Goal: Transaction & Acquisition: Purchase product/service

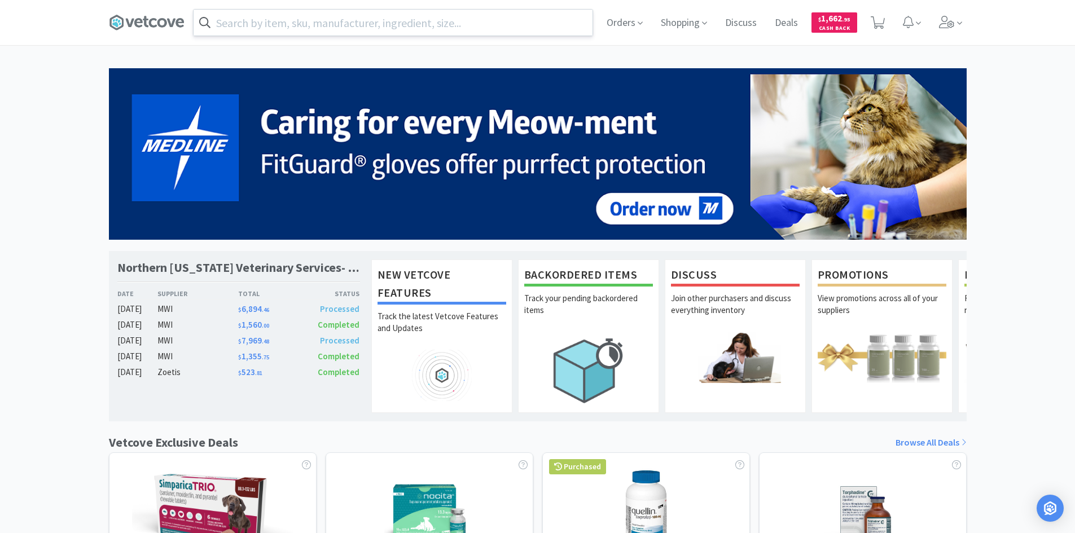
click at [454, 23] on input "text" at bounding box center [393, 23] width 399 height 26
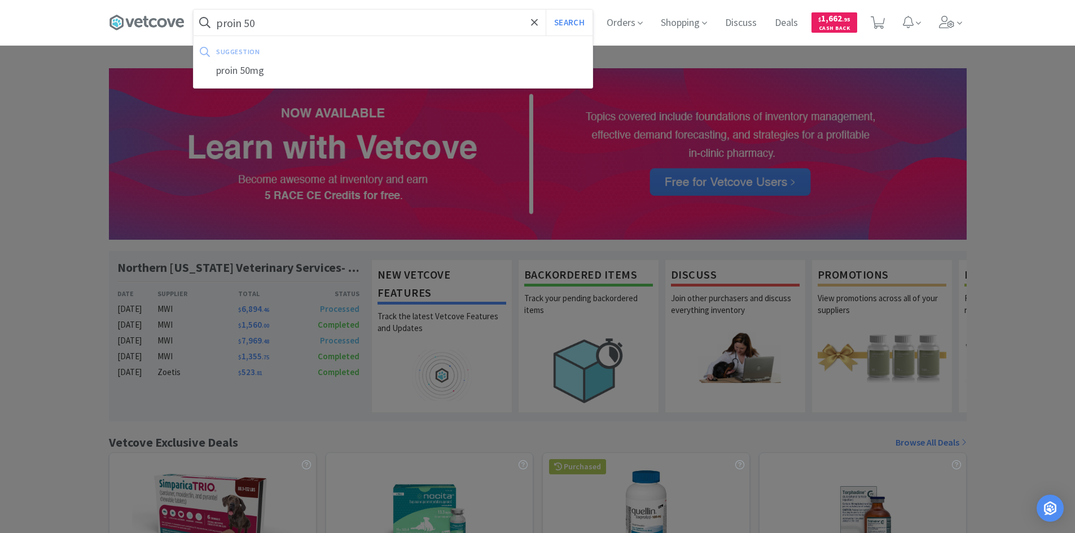
type input "proin 50"
click at [546, 10] on button "Search" at bounding box center [569, 23] width 47 height 26
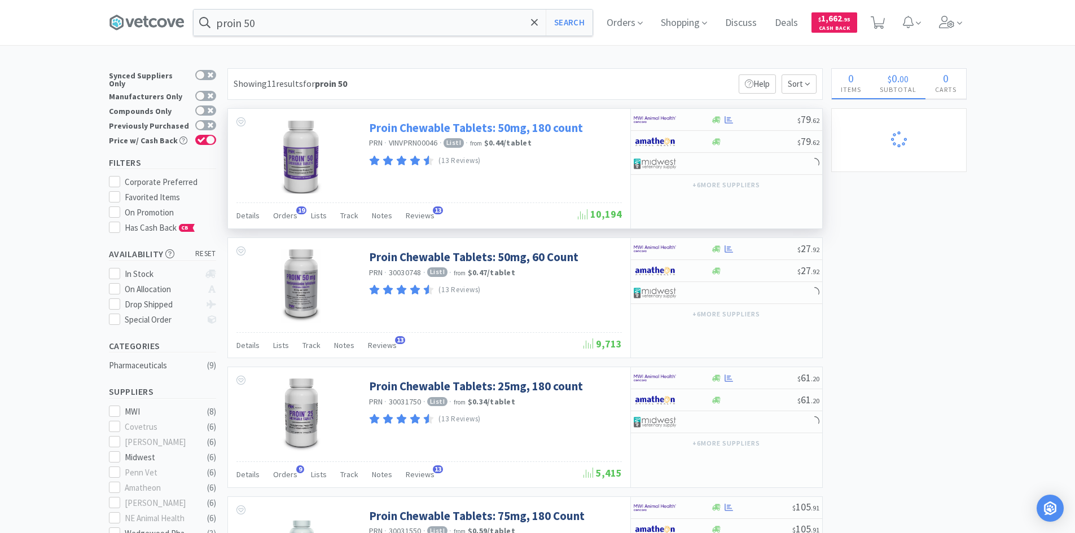
click at [460, 130] on link "Proin Chewable Tablets: 50mg, 180 count" at bounding box center [476, 127] width 214 height 15
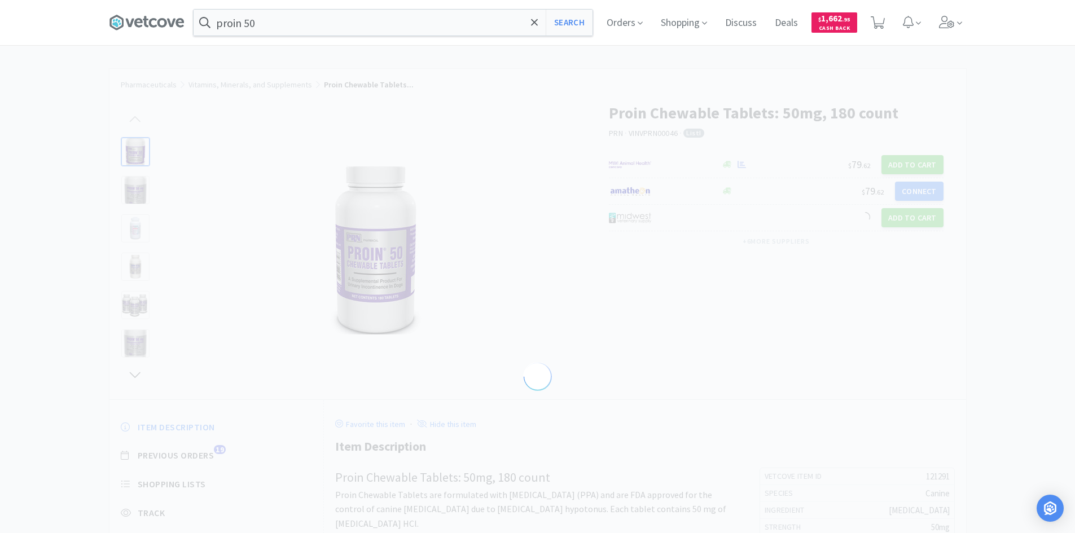
select select "121291"
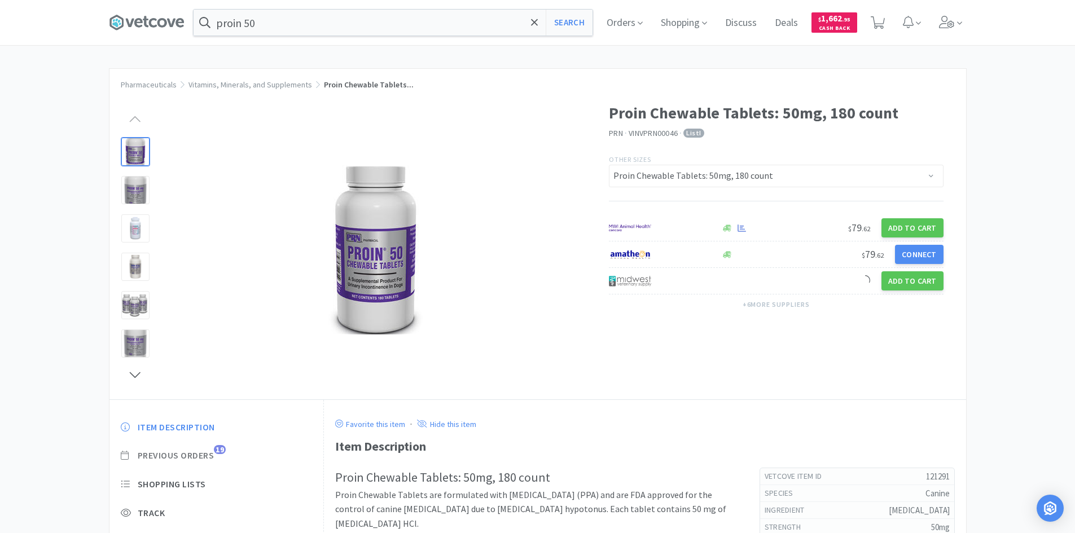
click at [185, 455] on span "Previous Orders" at bounding box center [176, 456] width 77 height 12
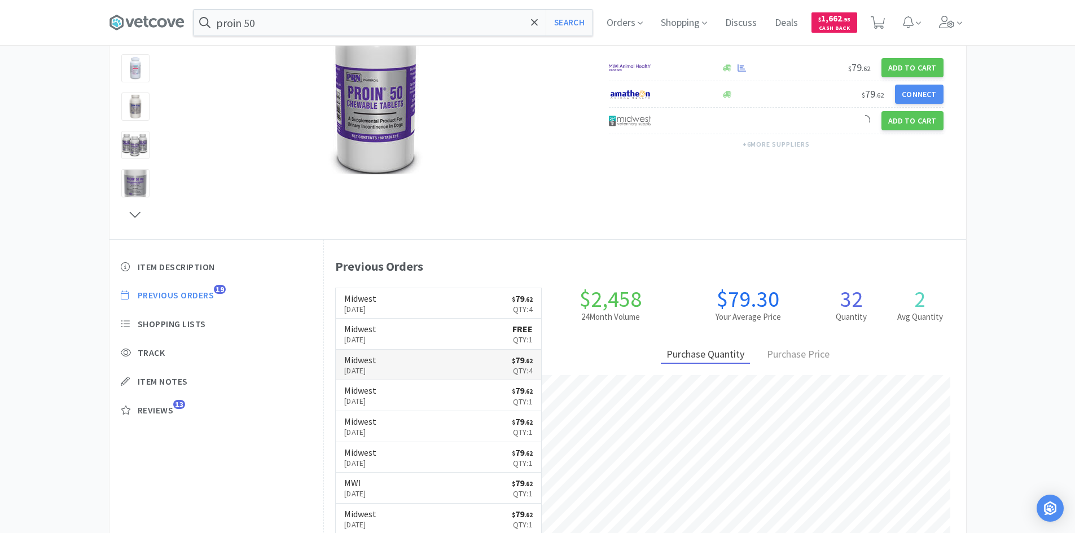
scroll to position [211, 0]
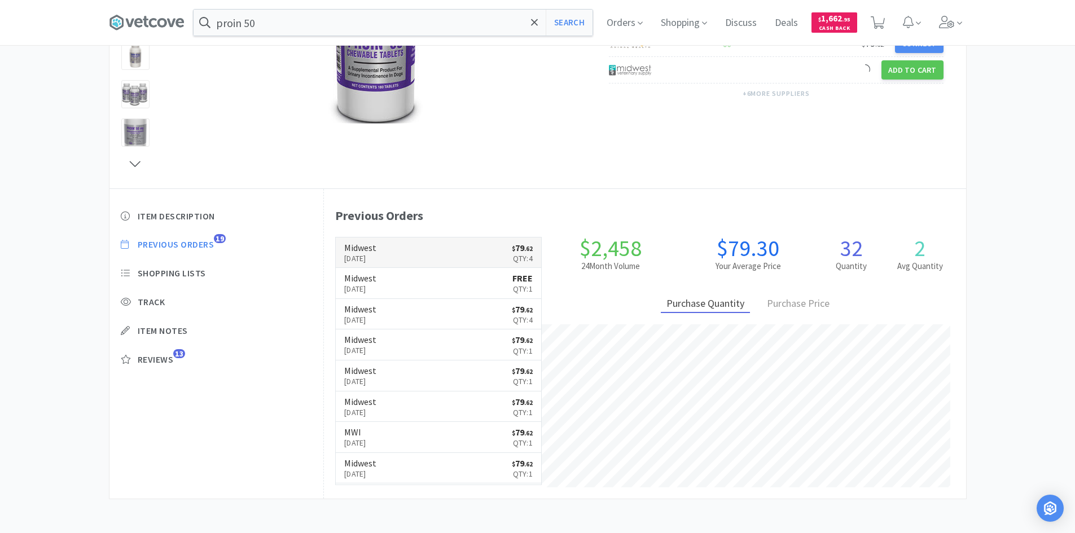
click at [363, 254] on p "[DATE]" at bounding box center [360, 258] width 32 height 12
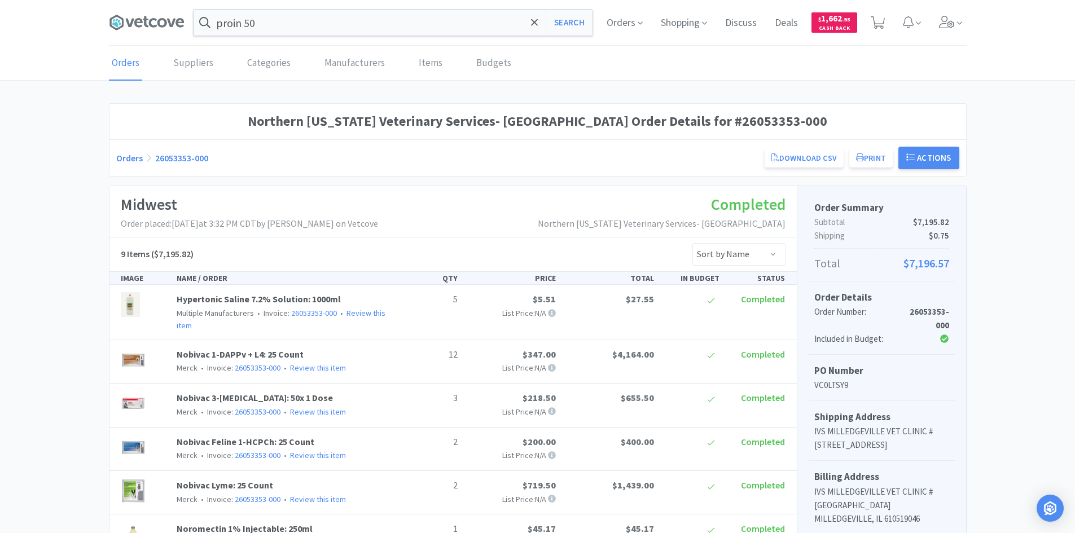
select select "121291"
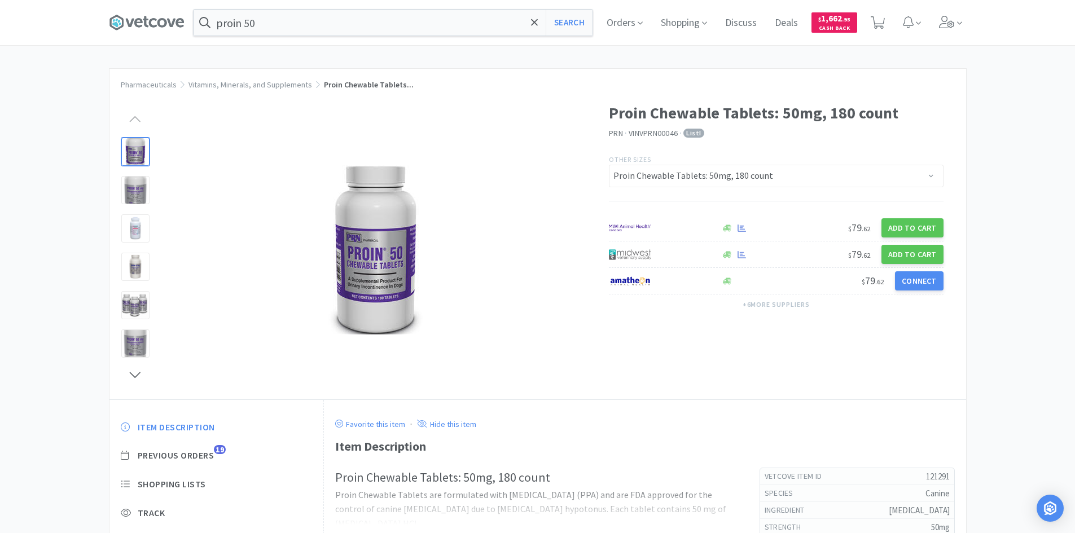
scroll to position [179, 0]
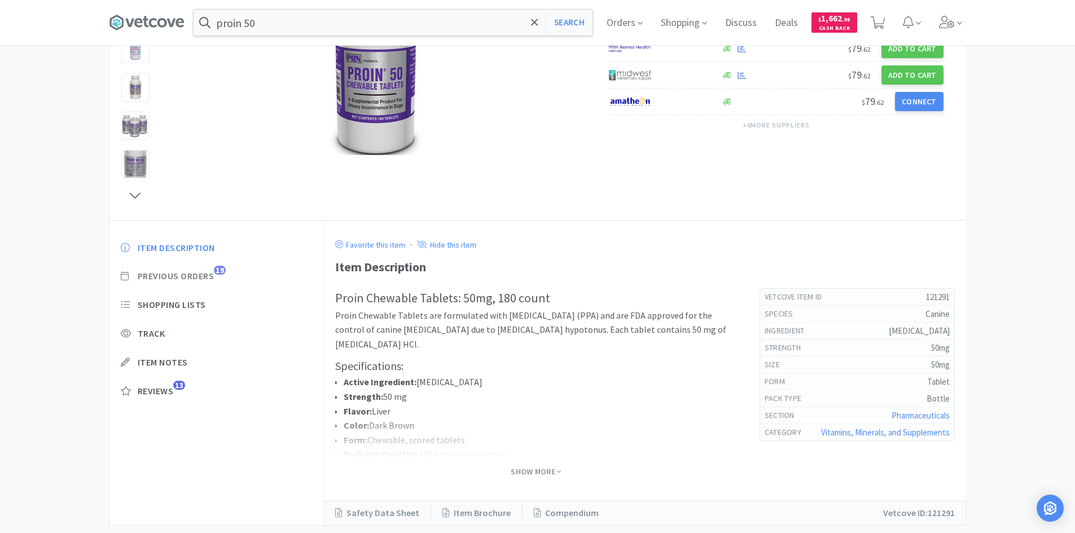
click at [181, 275] on span "Previous Orders" at bounding box center [176, 276] width 77 height 12
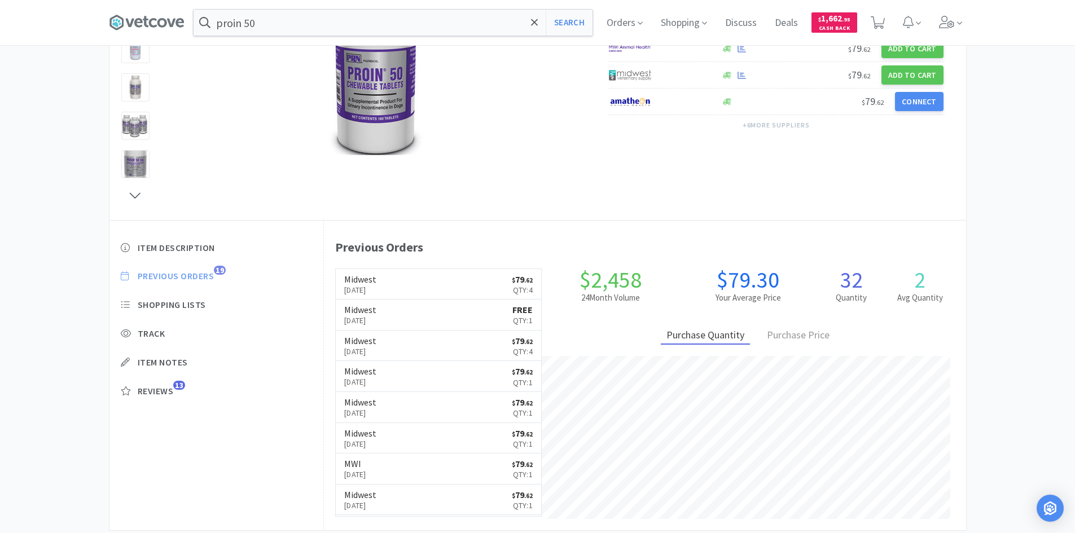
scroll to position [310, 642]
